Goal: Understand process/instructions

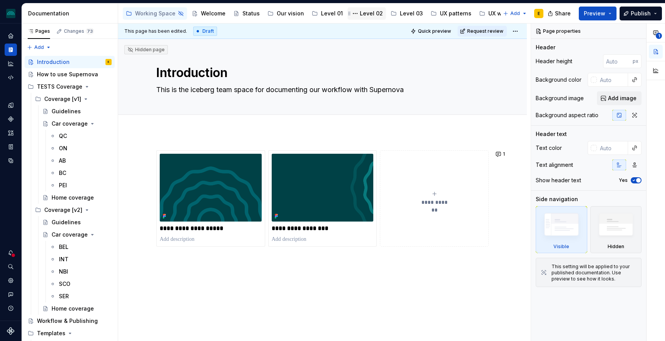
click at [373, 13] on div "Level 02" at bounding box center [371, 14] width 23 height 8
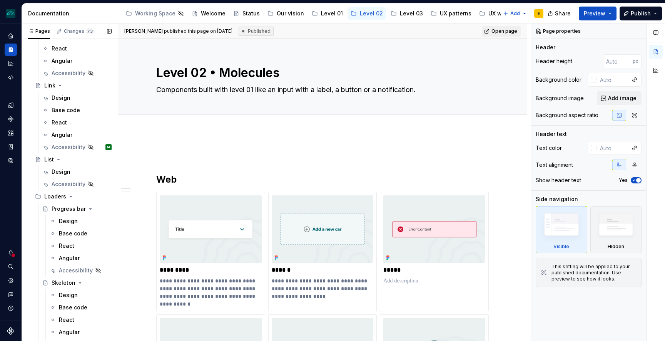
scroll to position [949, 0]
click at [69, 146] on div "Accessibility" at bounding box center [66, 148] width 28 height 8
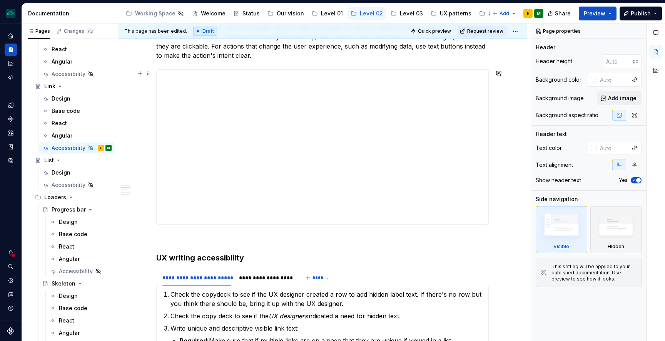
scroll to position [323, 0]
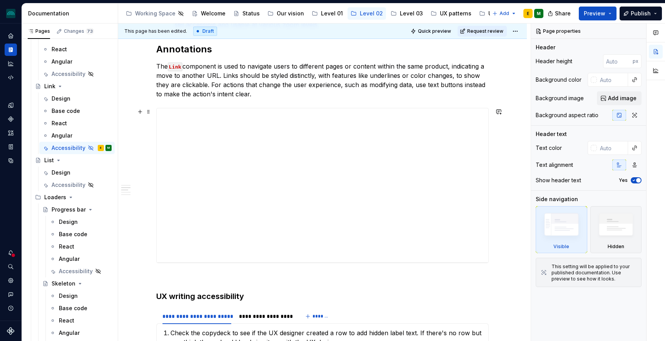
click at [248, 204] on div "**********" at bounding box center [323, 185] width 332 height 154
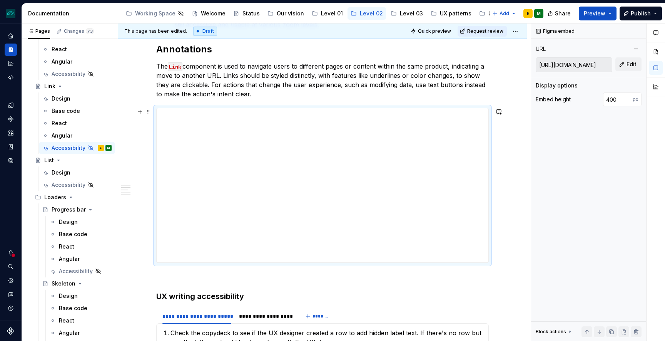
type textarea "*"
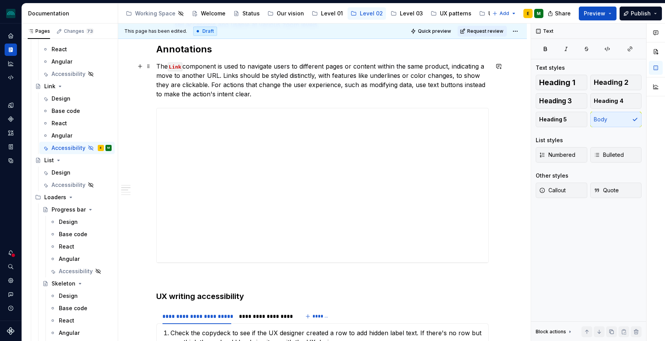
click at [265, 95] on p "The Link component is used to navigate users to different pages or content with…" at bounding box center [322, 80] width 333 height 37
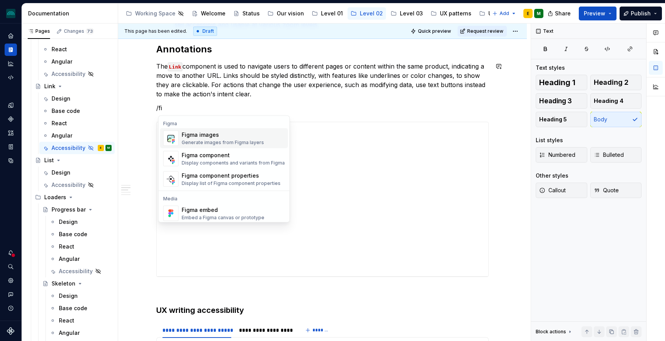
click at [231, 142] on div "Generate images from Figma layers" at bounding box center [223, 142] width 82 height 6
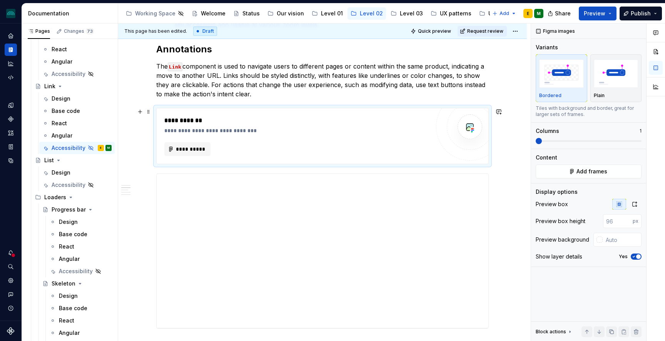
click at [377, 159] on div "**********" at bounding box center [323, 135] width 332 height 55
click at [587, 171] on span "Add frames" at bounding box center [592, 171] width 31 height 8
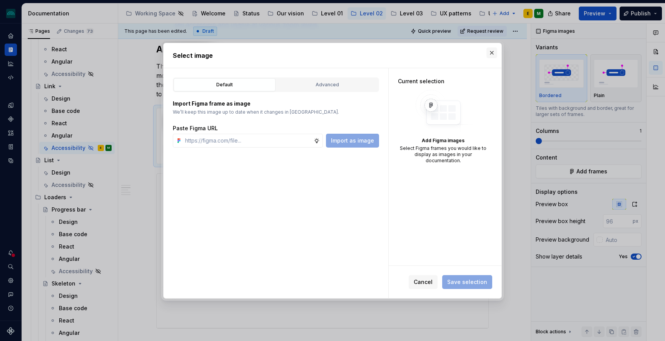
click at [489, 53] on button "button" at bounding box center [492, 52] width 11 height 11
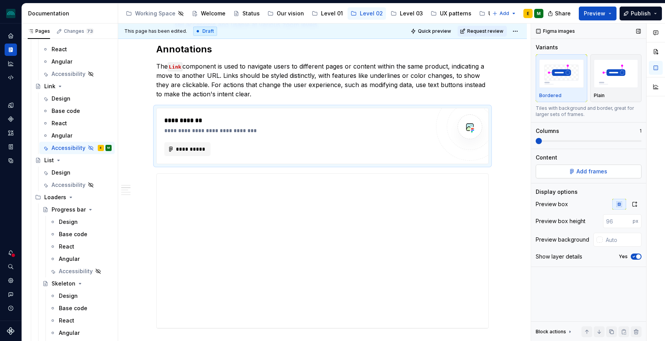
click at [585, 172] on span "Add frames" at bounding box center [592, 171] width 31 height 8
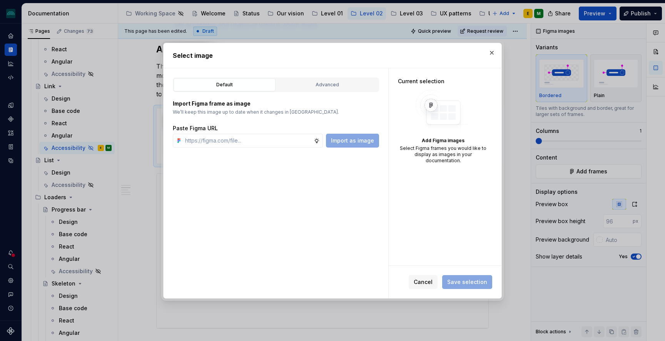
type textarea "*"
paste input "[URL][DOMAIN_NAME]"
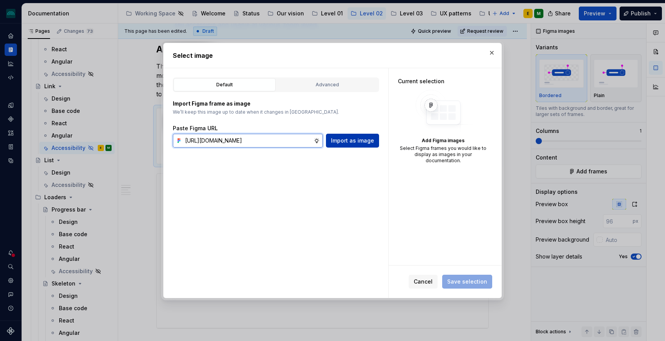
type input "[URL][DOMAIN_NAME]"
click at [345, 141] on span "Import as image" at bounding box center [352, 141] width 43 height 8
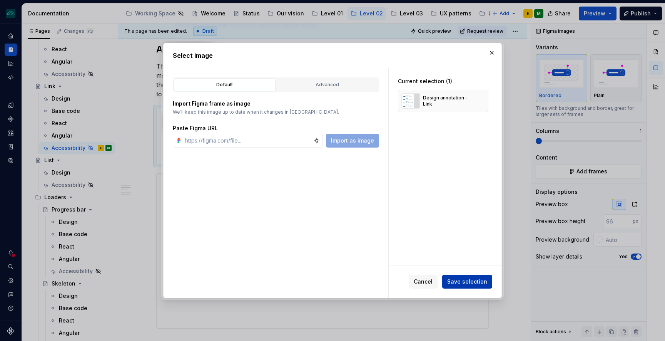
click at [456, 282] on span "Save selection" at bounding box center [467, 282] width 40 height 8
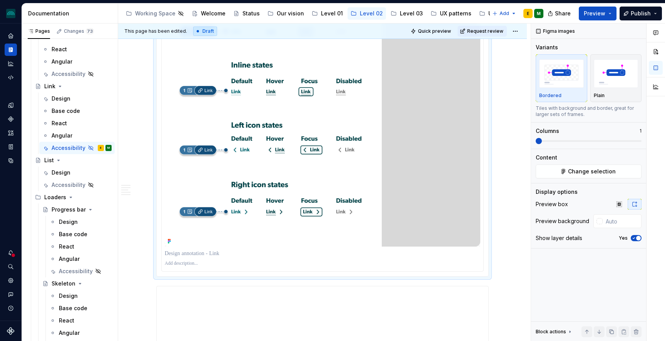
scroll to position [452, 0]
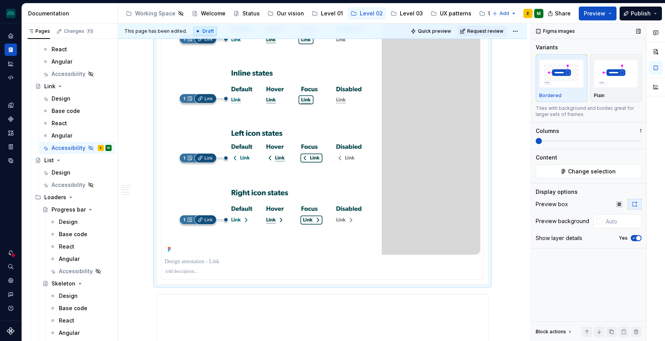
click at [638, 237] on span "button" at bounding box center [638, 238] width 5 height 5
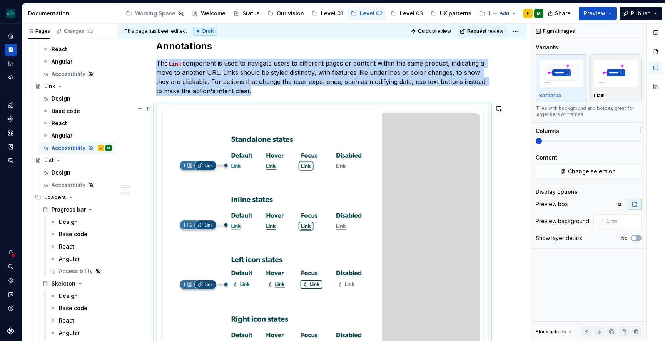
scroll to position [324, 0]
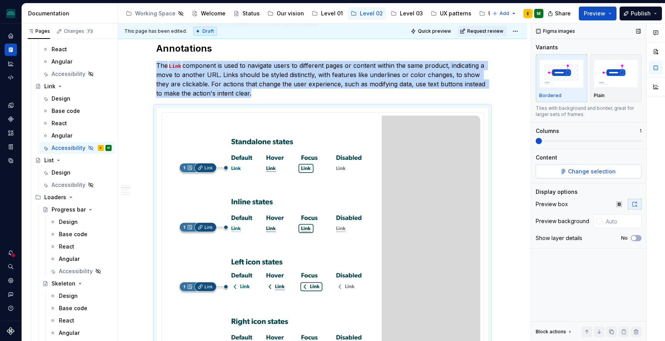
click at [574, 173] on span "Change selection" at bounding box center [592, 171] width 48 height 8
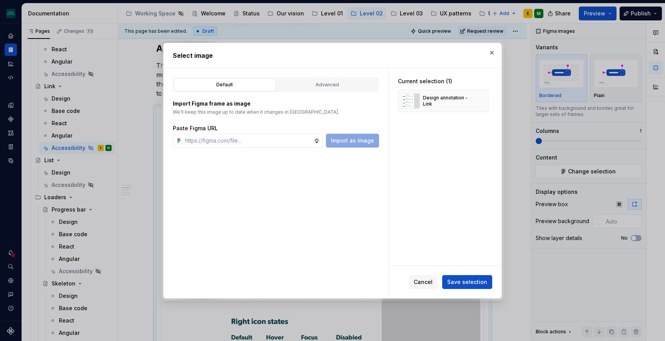
type textarea "*"
paste input "[URL][DOMAIN_NAME]"
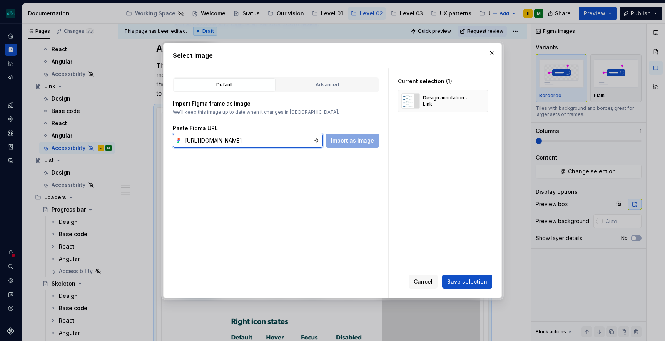
scroll to position [0, 253]
type input "[URL][DOMAIN_NAME]"
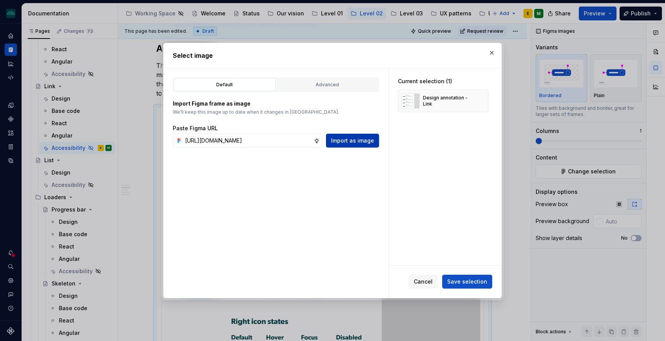
scroll to position [0, 0]
click at [342, 144] on button "Import as image" at bounding box center [352, 141] width 53 height 14
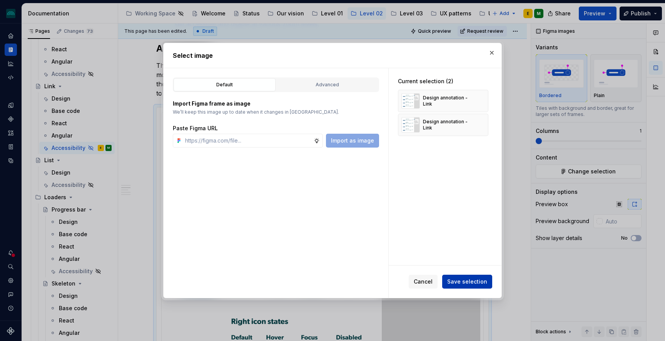
click at [460, 281] on span "Save selection" at bounding box center [467, 282] width 40 height 8
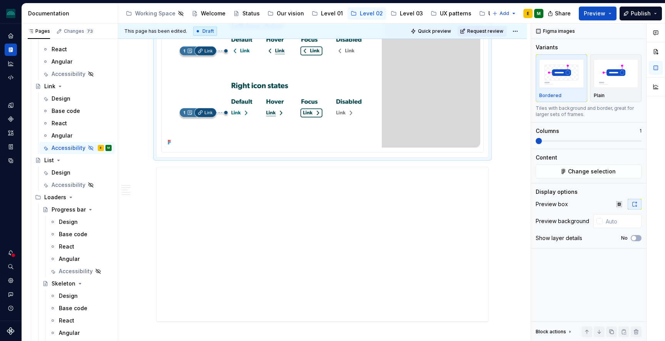
scroll to position [518, 0]
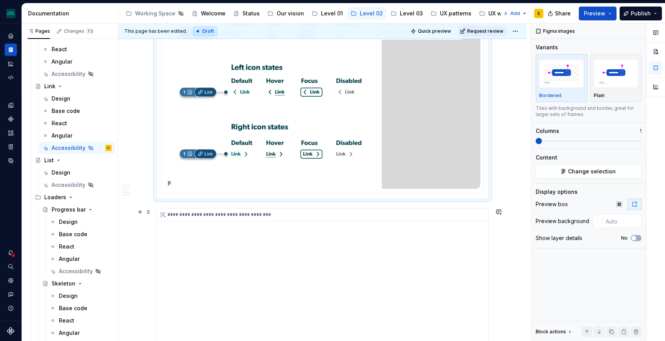
type textarea "*"
